Goal: Navigation & Orientation: Go to known website

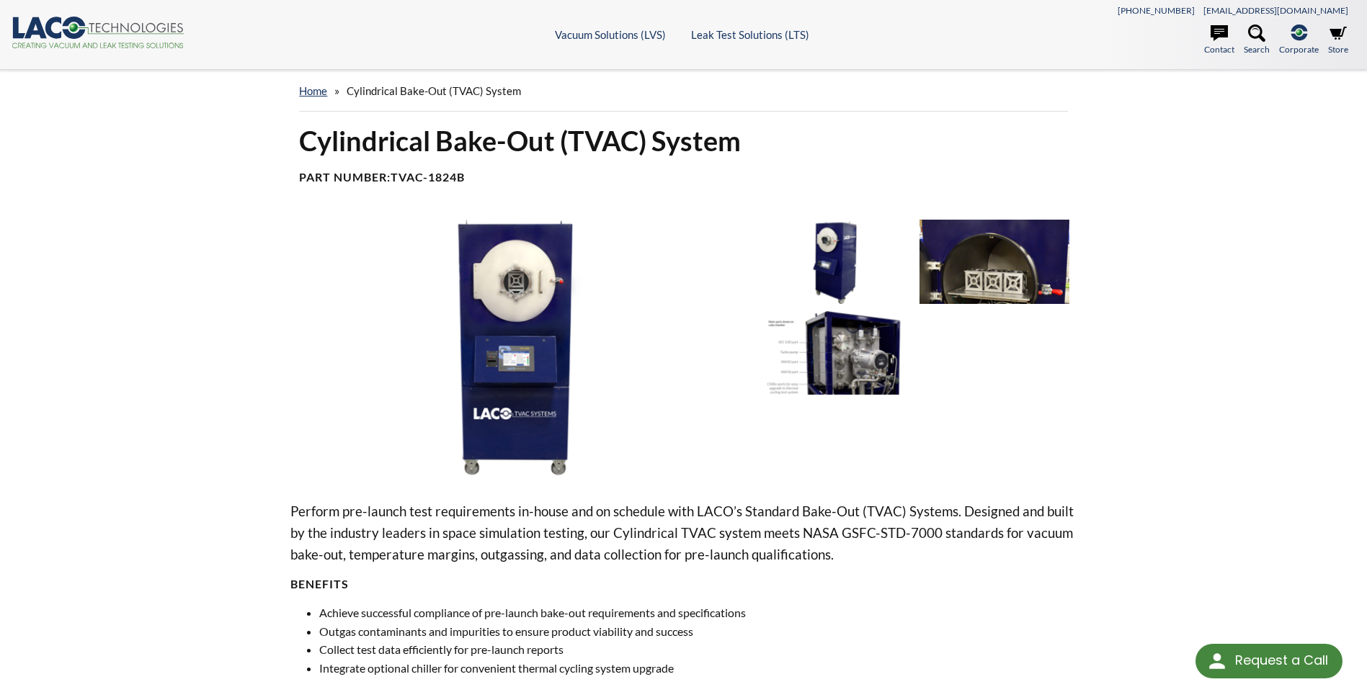
click at [66, 27] on icon ".cls-1{fill:#193661;}.cls-2{fill:#58595b;}.cls-3{fill:url(#radial-gradient);}.c…" at bounding box center [98, 33] width 173 height 32
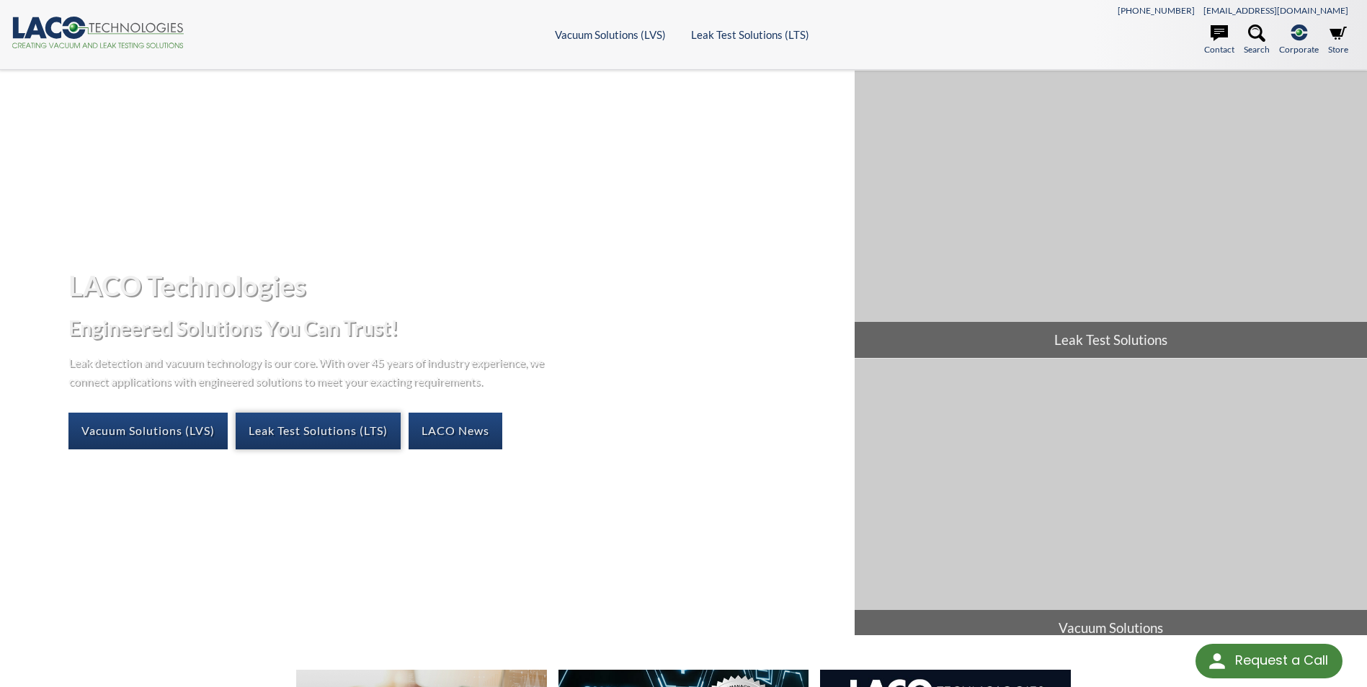
click at [328, 435] on link "Leak Test Solutions (LTS)" at bounding box center [318, 431] width 165 height 36
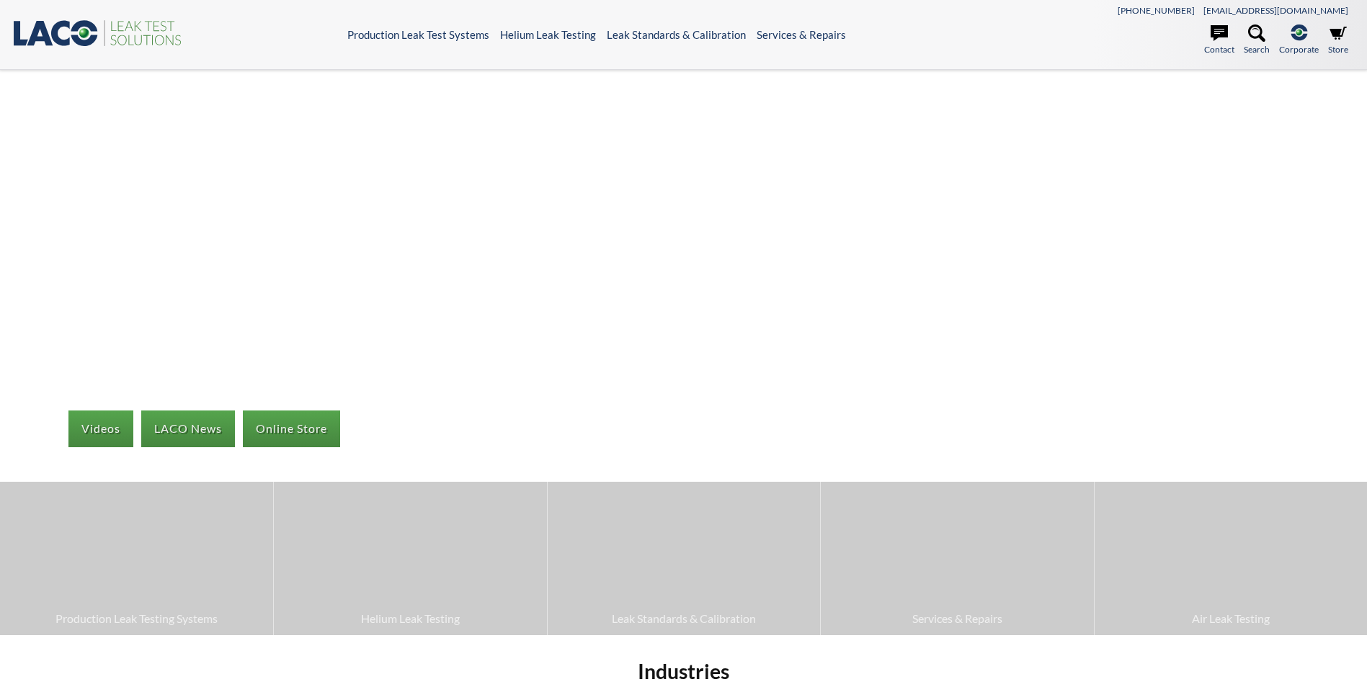
select select "Widget di traduzione della lingua"
